Goal: Task Accomplishment & Management: Manage account settings

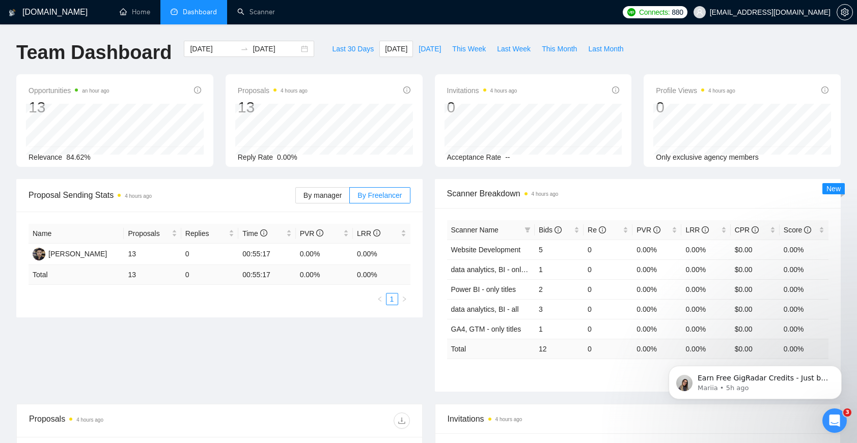
scroll to position [1708, 0]
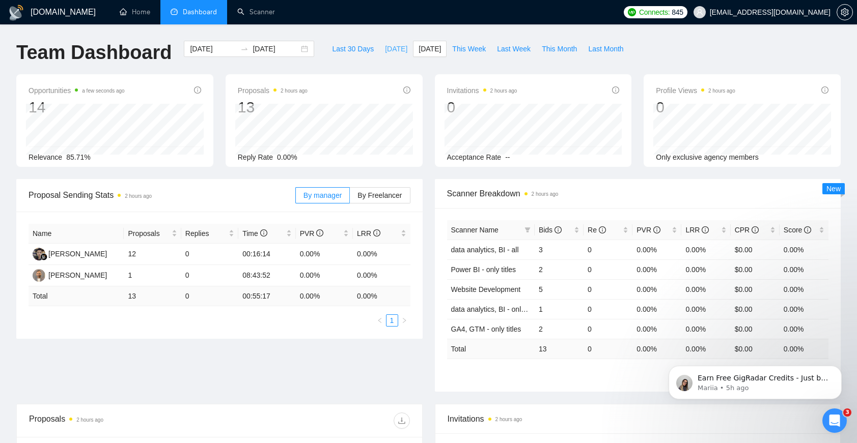
click at [379, 49] on button "[DATE]" at bounding box center [396, 49] width 34 height 16
type input "[DATE]"
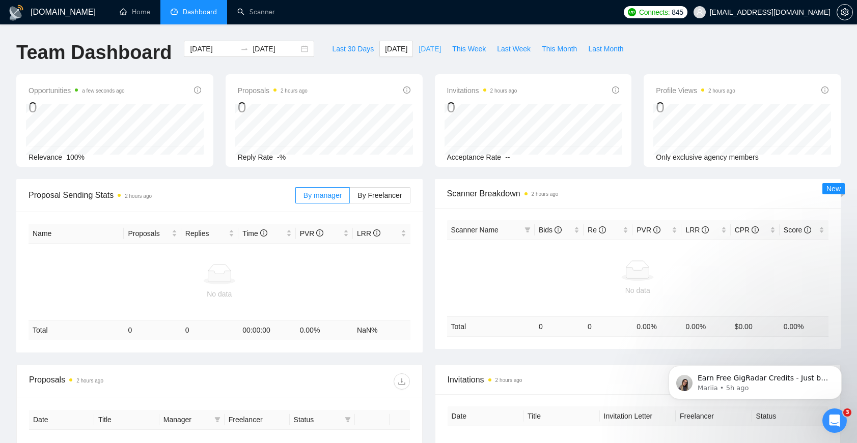
click at [425, 47] on span "[DATE]" at bounding box center [429, 48] width 22 height 11
type input "[DATE]"
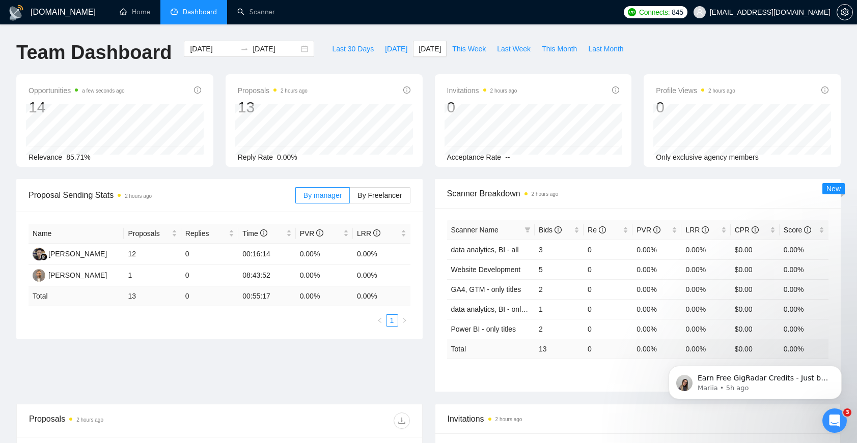
click at [371, 186] on div "By manager By Freelancer" at bounding box center [352, 195] width 115 height 33
click at [374, 194] on span "By Freelancer" at bounding box center [379, 195] width 44 height 8
click at [350, 198] on input "By Freelancer" at bounding box center [350, 198] width 0 height 0
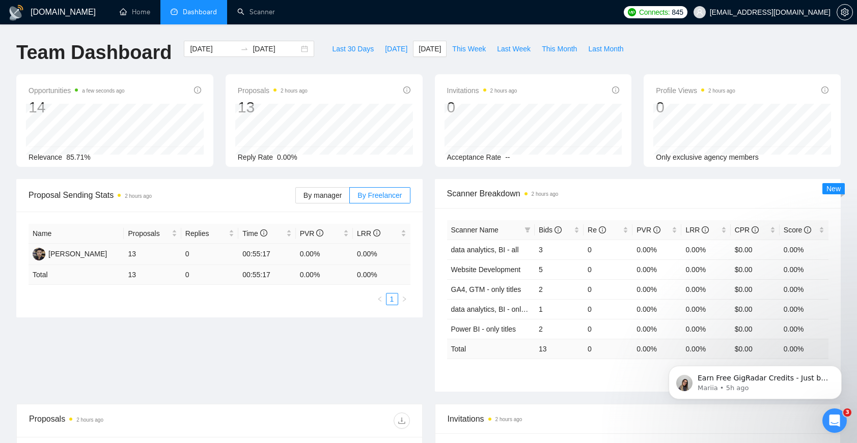
click at [260, 255] on td "00:55:17" at bounding box center [266, 254] width 57 height 21
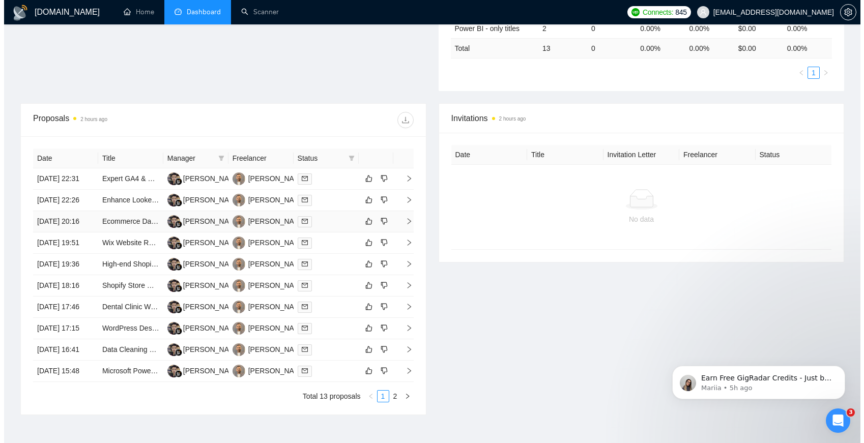
scroll to position [297, 0]
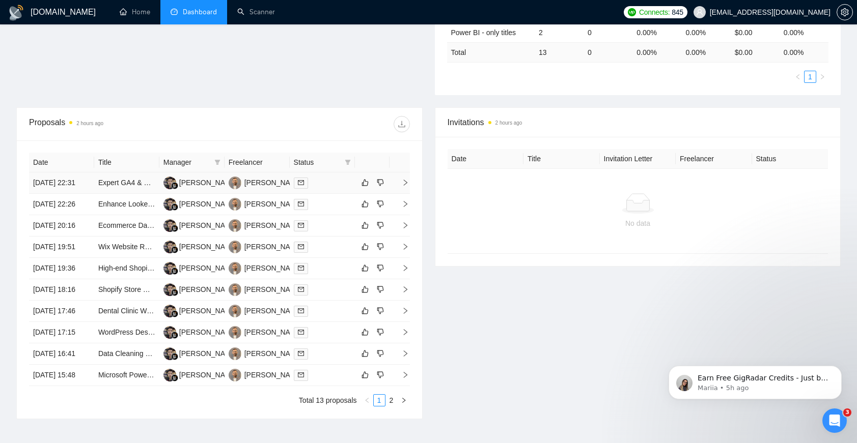
click at [405, 183] on td at bounding box center [399, 183] width 20 height 21
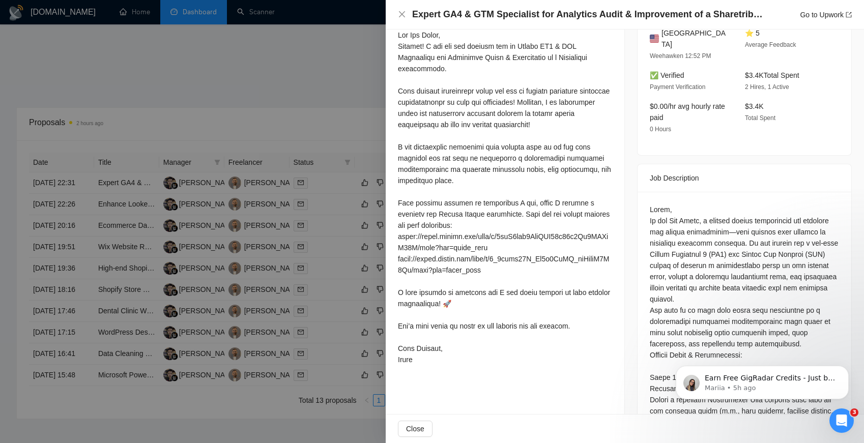
scroll to position [327, 0]
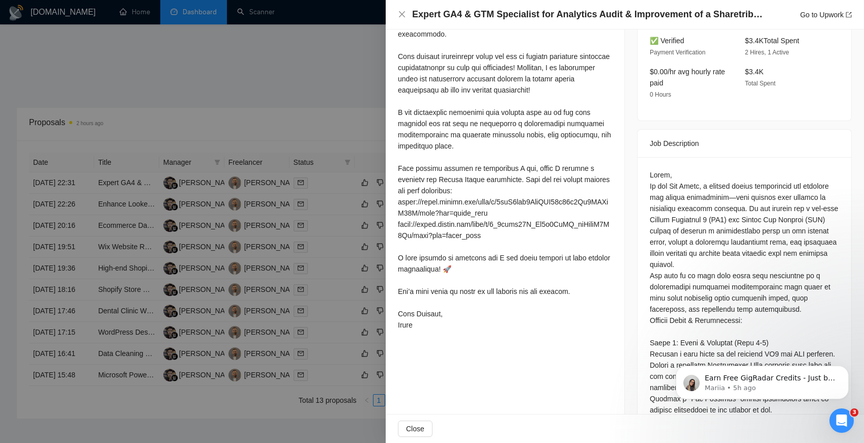
click at [330, 201] on div at bounding box center [432, 221] width 864 height 443
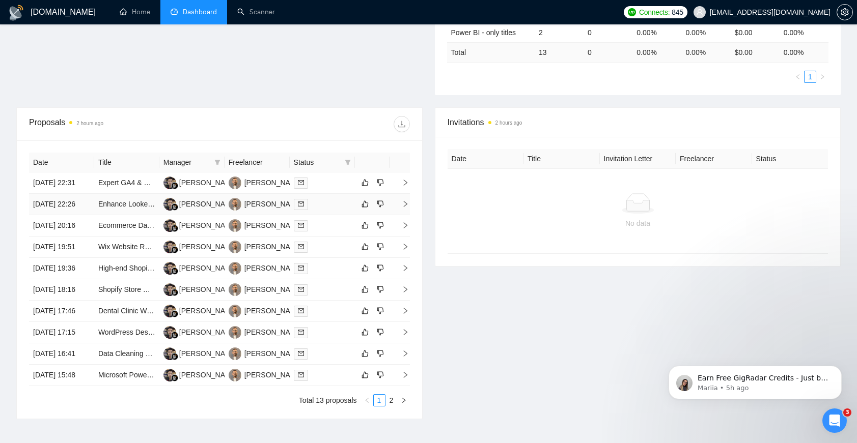
click at [407, 208] on icon "right" at bounding box center [405, 204] width 7 height 7
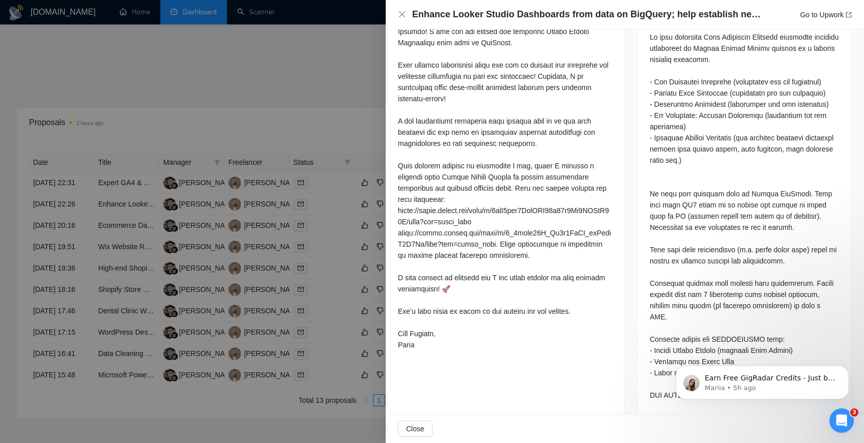
scroll to position [323, 0]
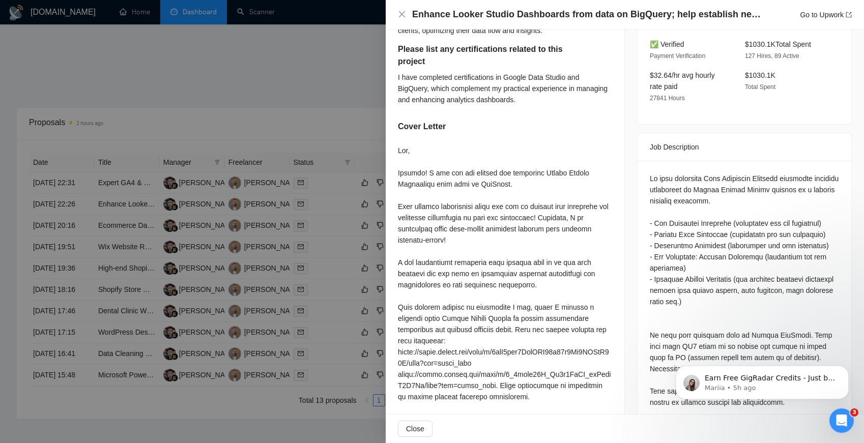
click at [348, 220] on div at bounding box center [432, 221] width 864 height 443
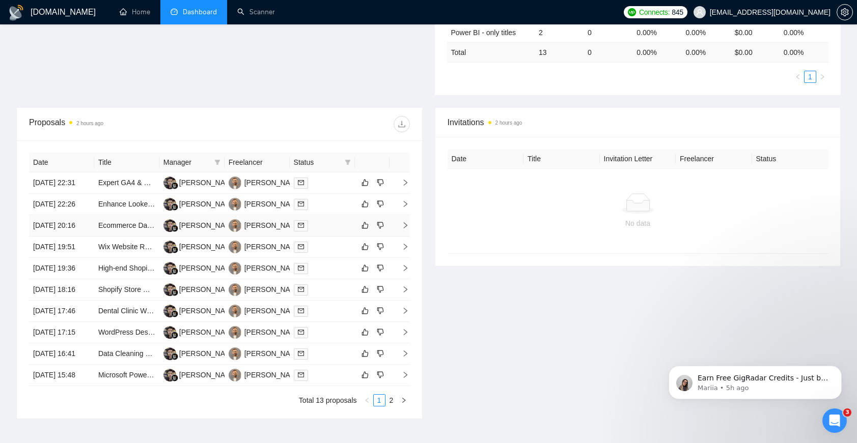
click at [402, 229] on icon "right" at bounding box center [405, 225] width 7 height 7
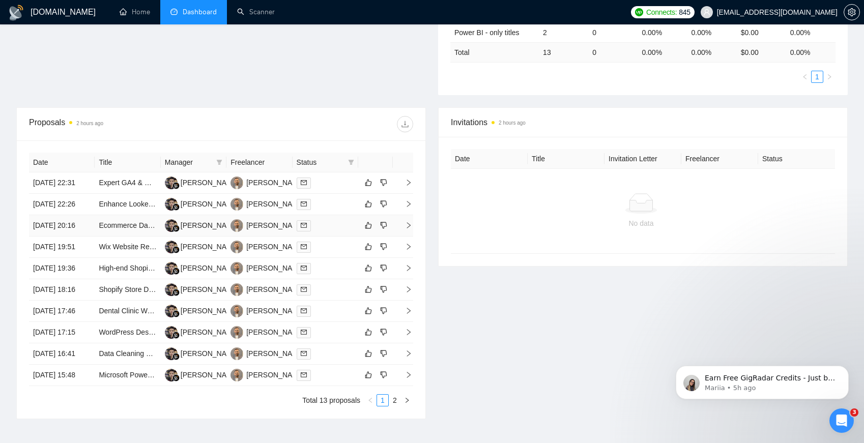
scroll to position [281, 0]
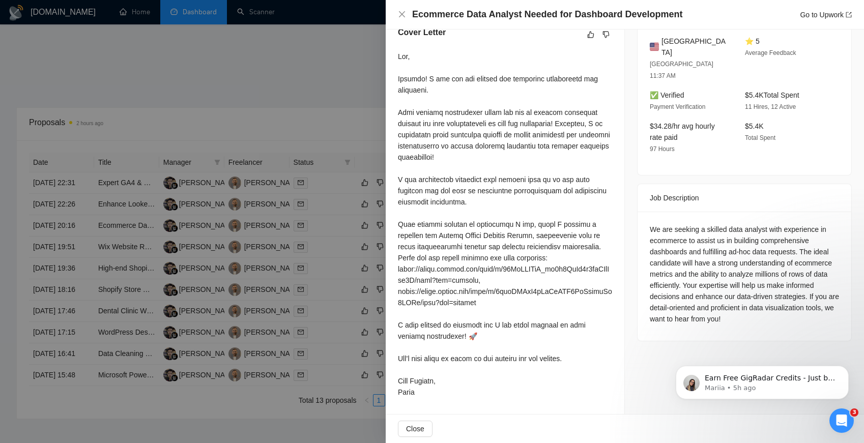
click at [350, 248] on div at bounding box center [432, 221] width 864 height 443
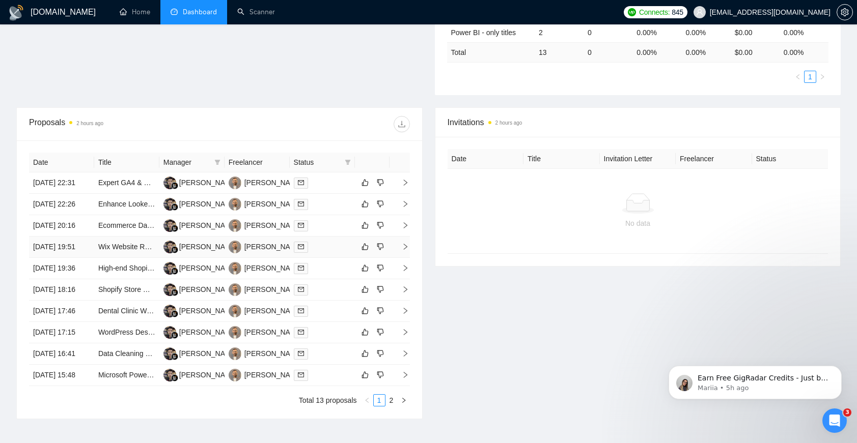
click at [404, 250] on icon "right" at bounding box center [405, 247] width 4 height 6
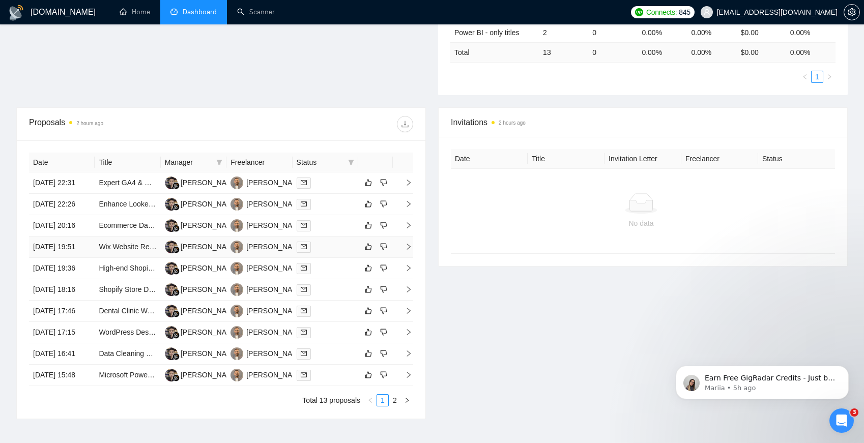
scroll to position [192, 0]
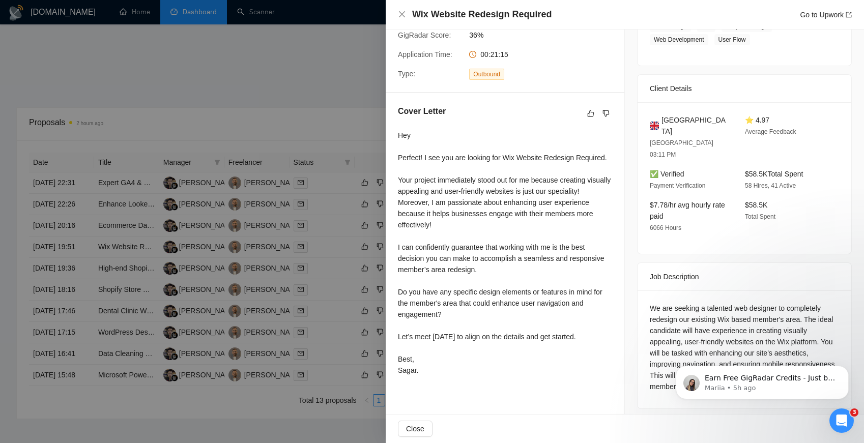
click at [360, 250] on div at bounding box center [432, 221] width 864 height 443
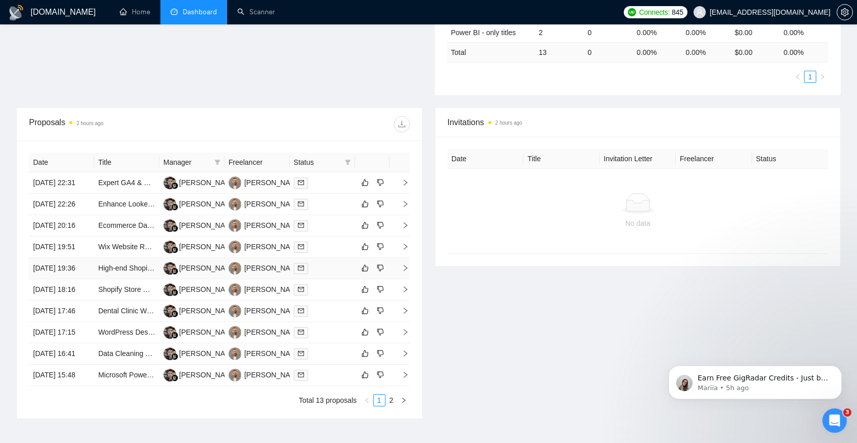
click at [408, 279] on td at bounding box center [399, 268] width 20 height 21
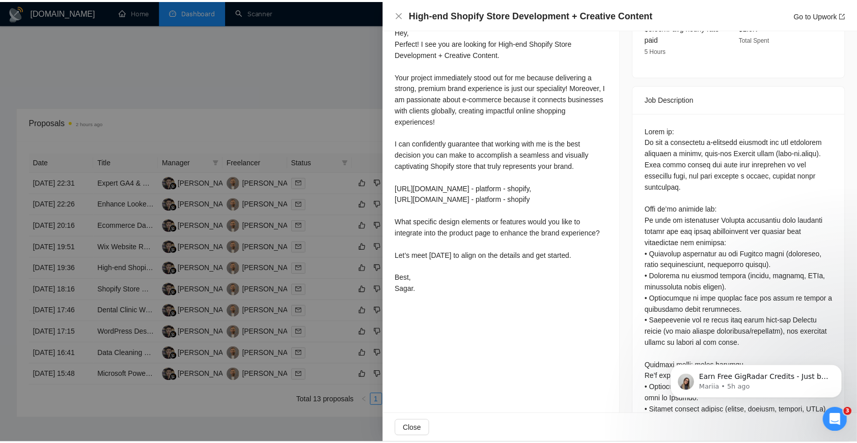
scroll to position [393, 0]
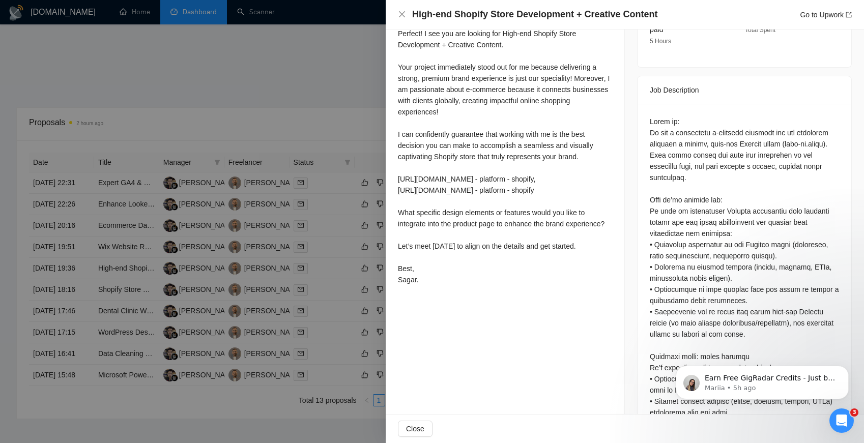
click at [353, 248] on div at bounding box center [432, 221] width 864 height 443
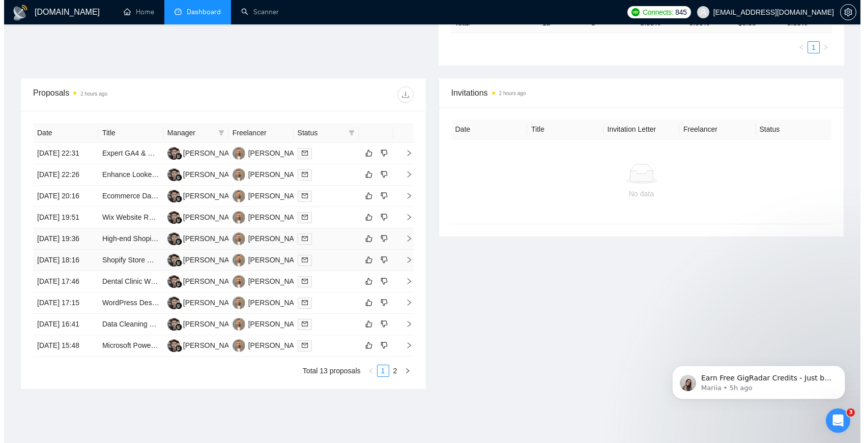
scroll to position [343, 0]
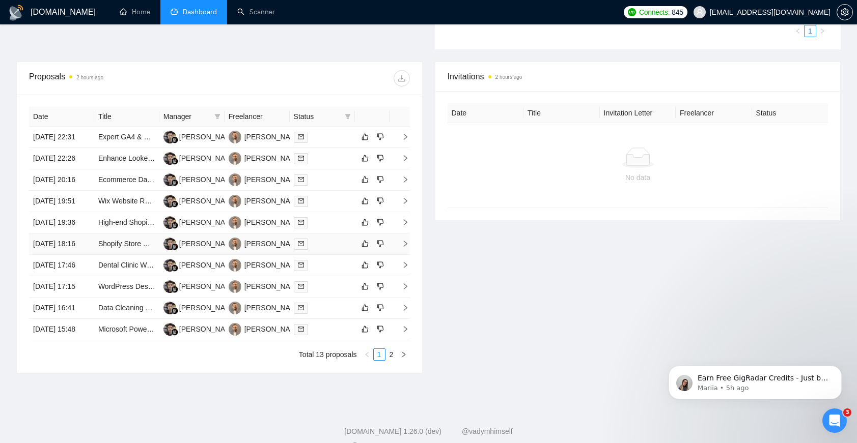
click at [398, 247] on span "right" at bounding box center [400, 243] width 15 height 7
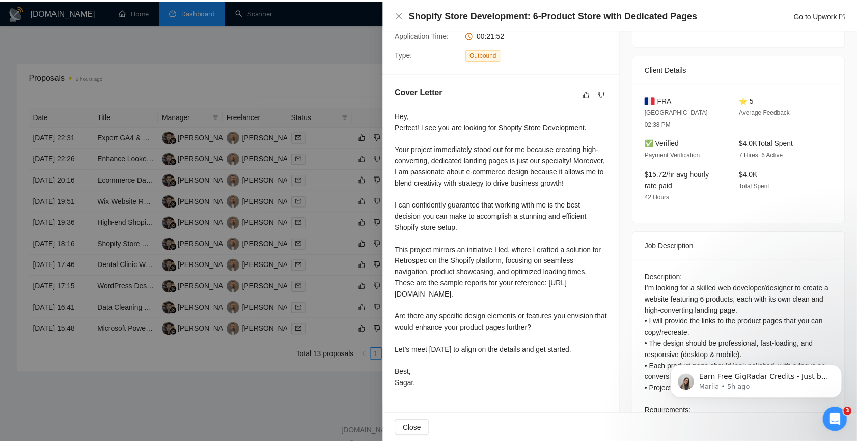
scroll to position [255, 0]
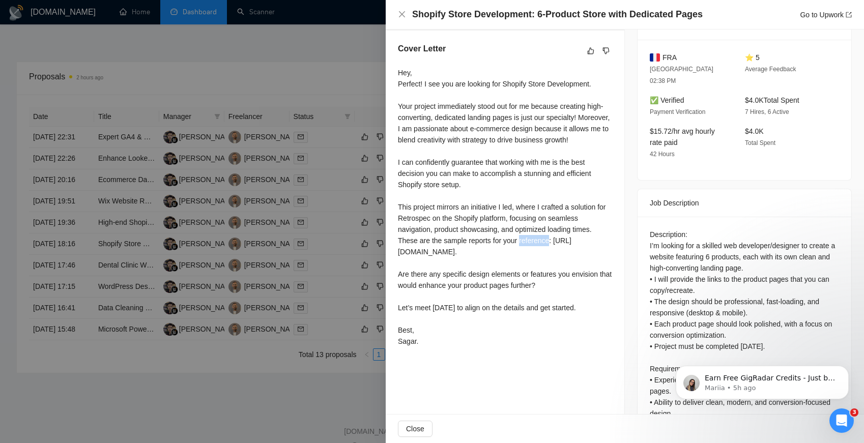
drag, startPoint x: 556, startPoint y: 262, endPoint x: 443, endPoint y: 262, distance: 113.0
click at [447, 262] on div "Hey, Perfect! I see you are looking for Shopify Store Development. Your project…" at bounding box center [505, 207] width 214 height 280
click at [342, 268] on div at bounding box center [432, 221] width 864 height 443
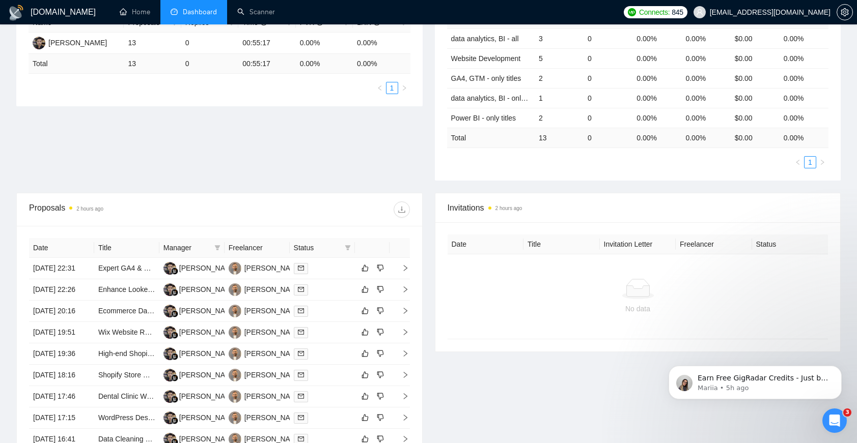
scroll to position [0, 0]
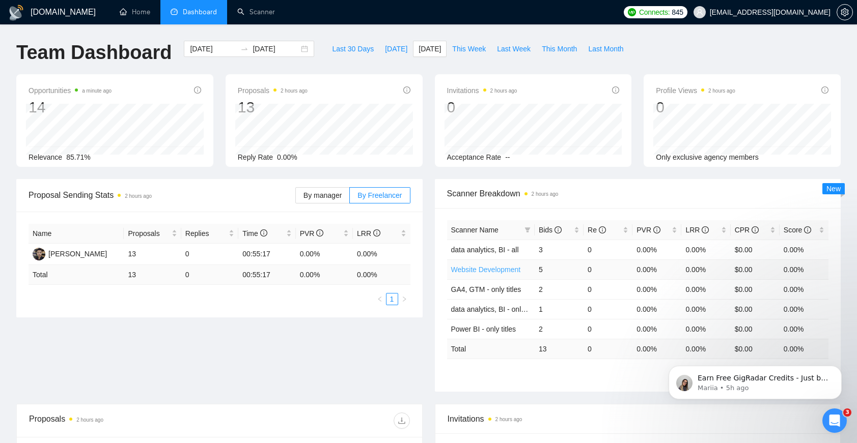
click at [474, 267] on link "Website Development" at bounding box center [486, 270] width 70 height 8
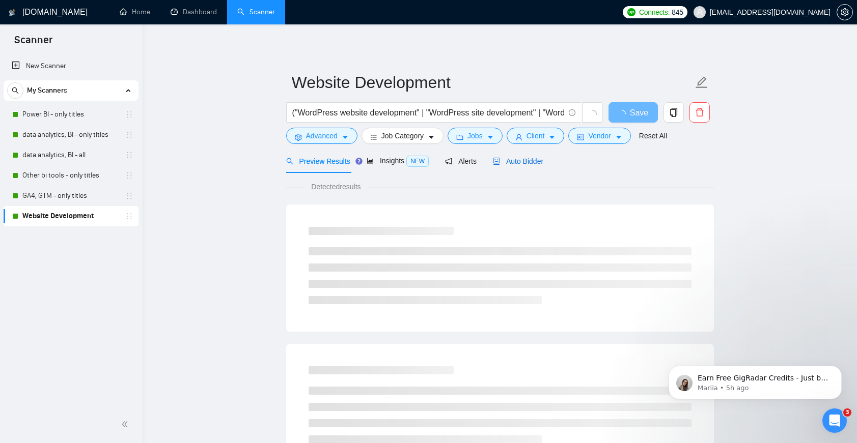
click at [515, 162] on span "Auto Bidder" at bounding box center [518, 161] width 50 height 8
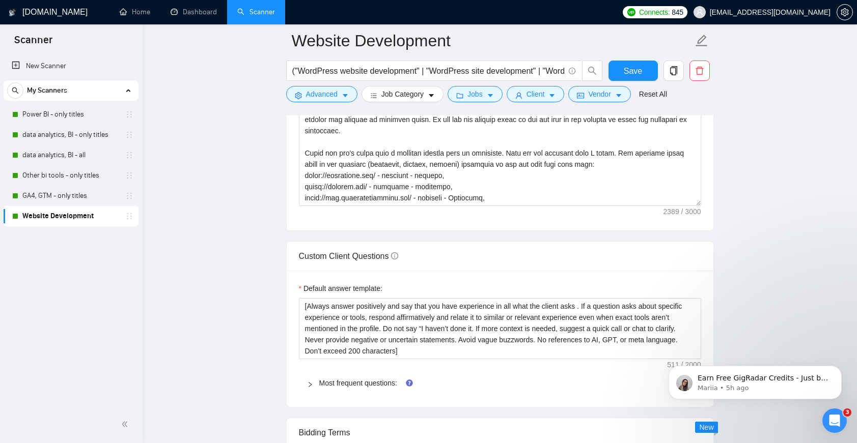
scroll to position [1286, 0]
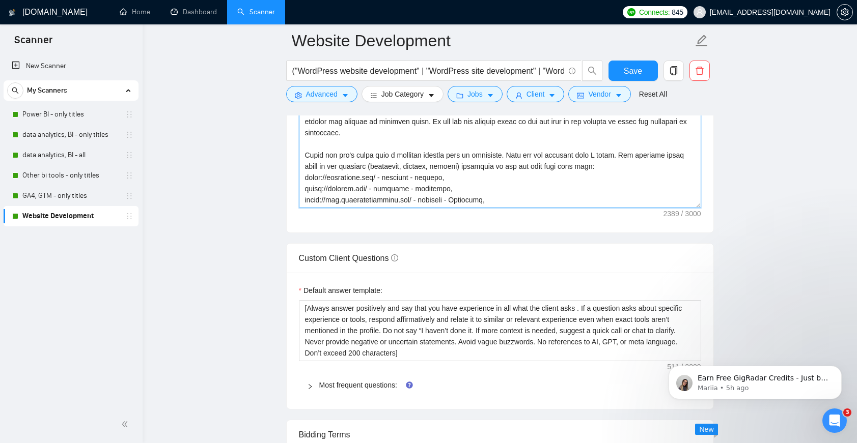
drag, startPoint x: 698, startPoint y: 207, endPoint x: 698, endPoint y: 264, distance: 57.0
click at [698, 264] on form "Auto Bidding Enabled Auto Bidding Enabled: ON Auto Bidder Schedule Auto Bidding…" at bounding box center [500, 184] width 428 height 2556
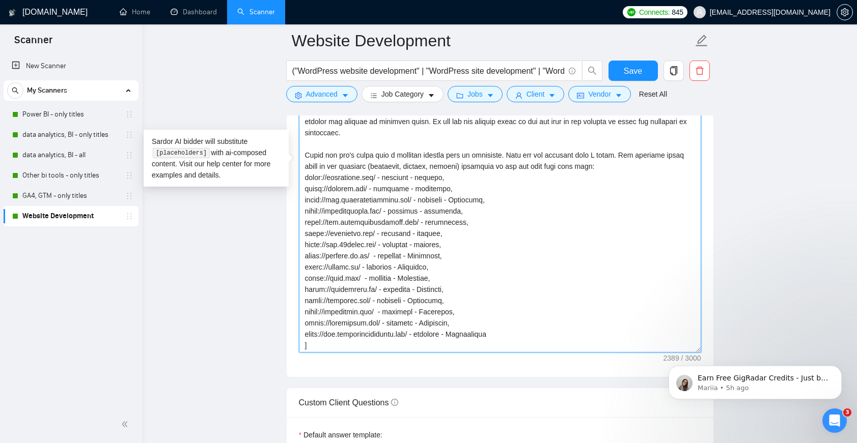
drag, startPoint x: 1351, startPoint y: 550, endPoint x: 699, endPoint y: 350, distance: 681.9
click at [601, 275] on textarea "Cover letter template:" at bounding box center [500, 166] width 402 height 374
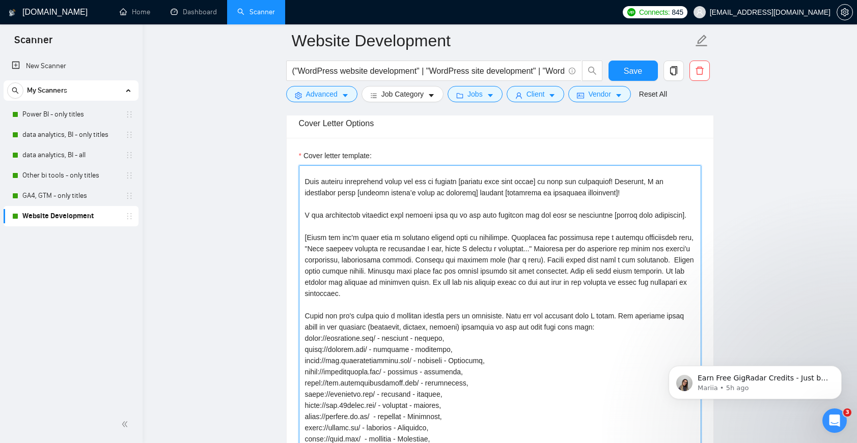
scroll to position [28, 0]
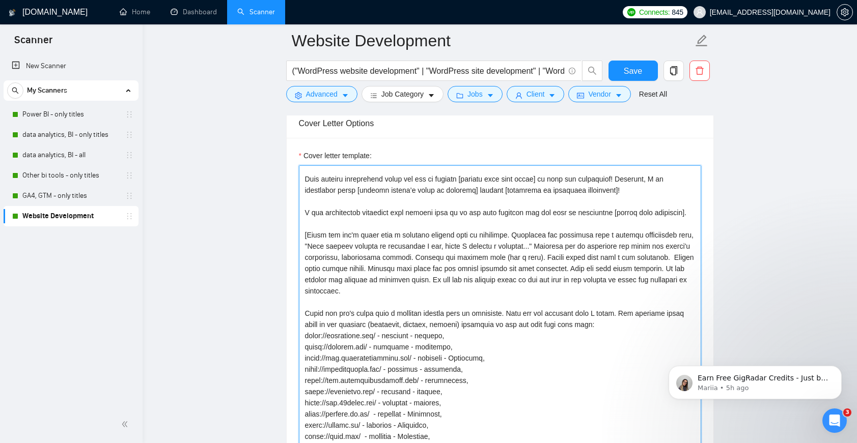
click at [560, 280] on textarea "Cover letter template:" at bounding box center [500, 314] width 402 height 298
click at [567, 281] on textarea "Cover letter template:" at bounding box center [500, 314] width 402 height 298
drag, startPoint x: 579, startPoint y: 279, endPoint x: 531, endPoint y: 280, distance: 47.9
click at [531, 280] on textarea "Cover letter template:" at bounding box center [500, 314] width 402 height 298
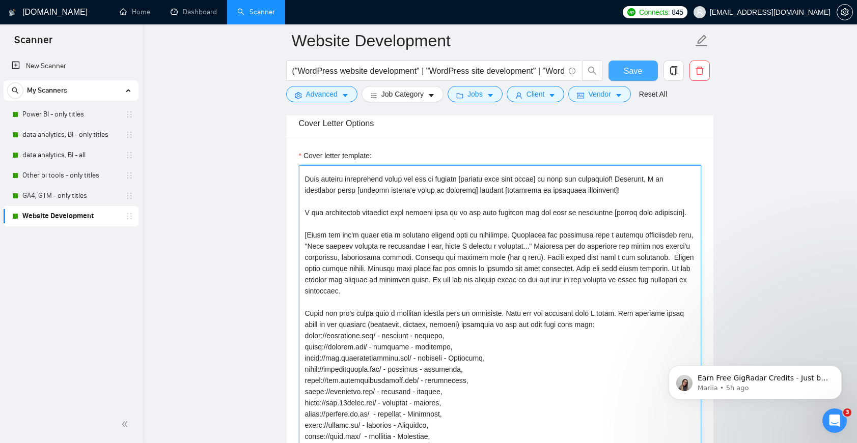
type textarea "[Lor Ips, dolorsi ame consec ad elit (se doeiusmod). Temporinc, utlabo etd Mag]…"
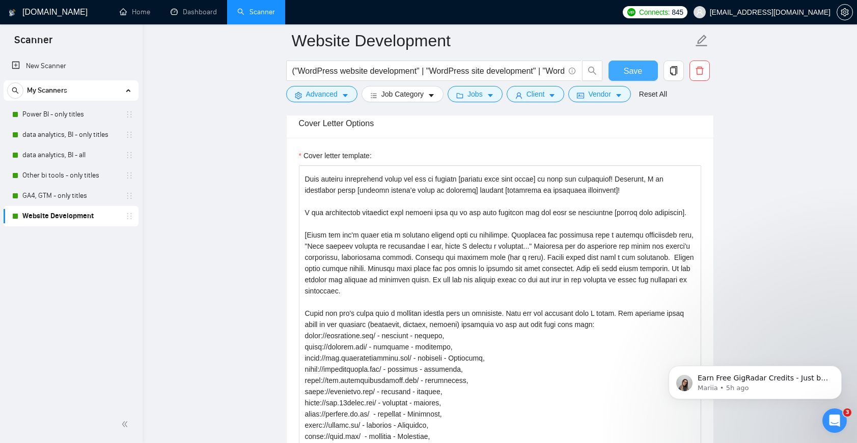
click at [633, 65] on span "Save" at bounding box center [633, 71] width 18 height 13
